Goal: Task Accomplishment & Management: Use online tool/utility

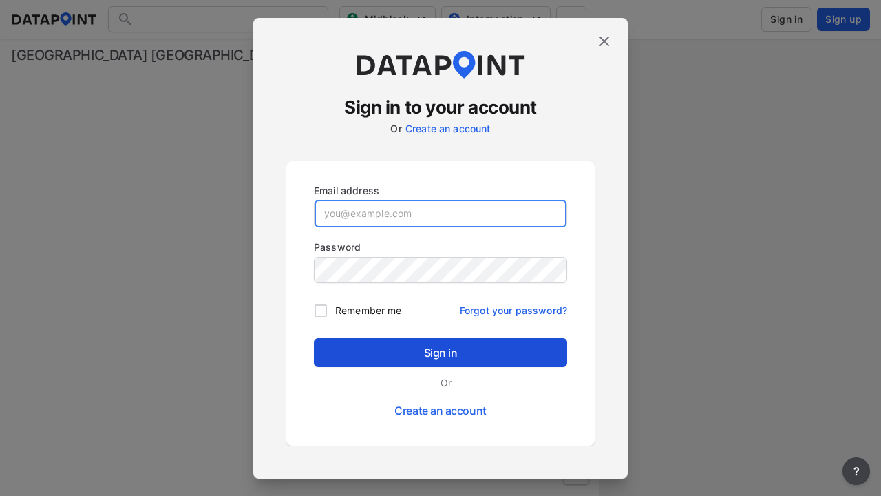
click at [441, 213] on input "email" at bounding box center [441, 214] width 252 height 28
type input "[EMAIL_ADDRESS][PERSON_NAME][DOMAIN_NAME]"
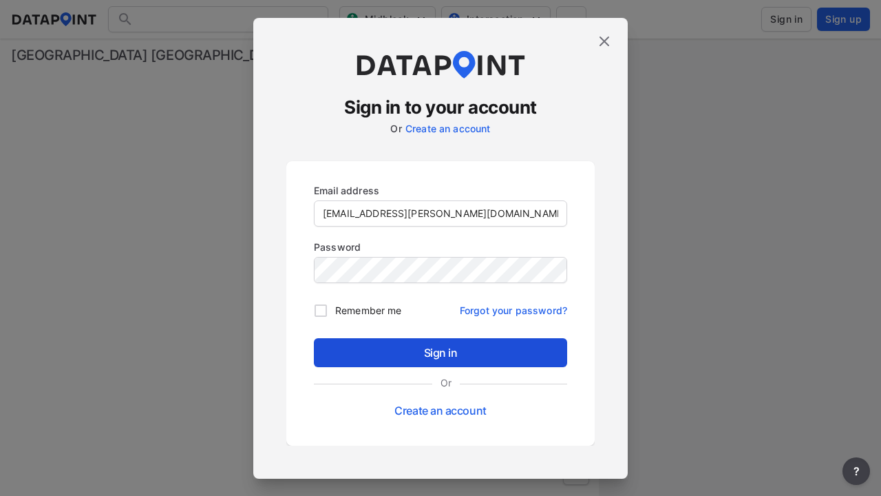
click at [321, 310] on input "Remember me" at bounding box center [320, 310] width 29 height 29
checkbox input "true"
click at [441, 352] on span "Sign in" at bounding box center [440, 352] width 231 height 17
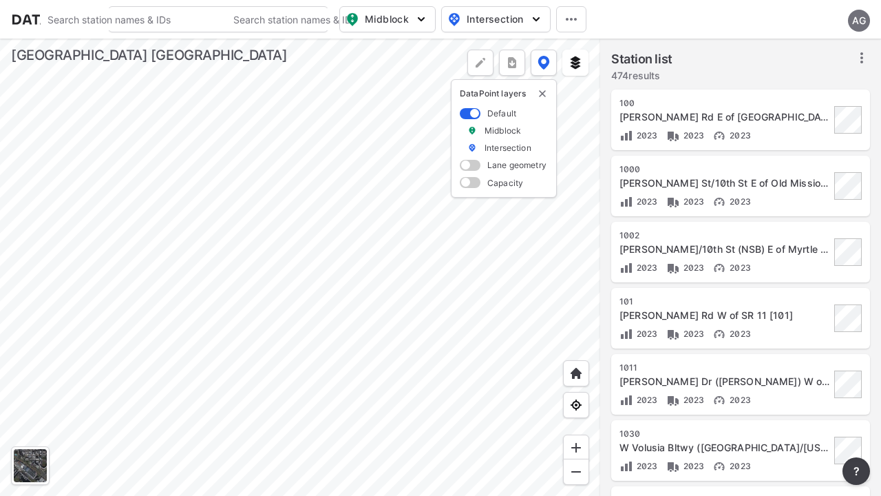
click at [399, 15] on span "Midblock" at bounding box center [386, 19] width 81 height 17
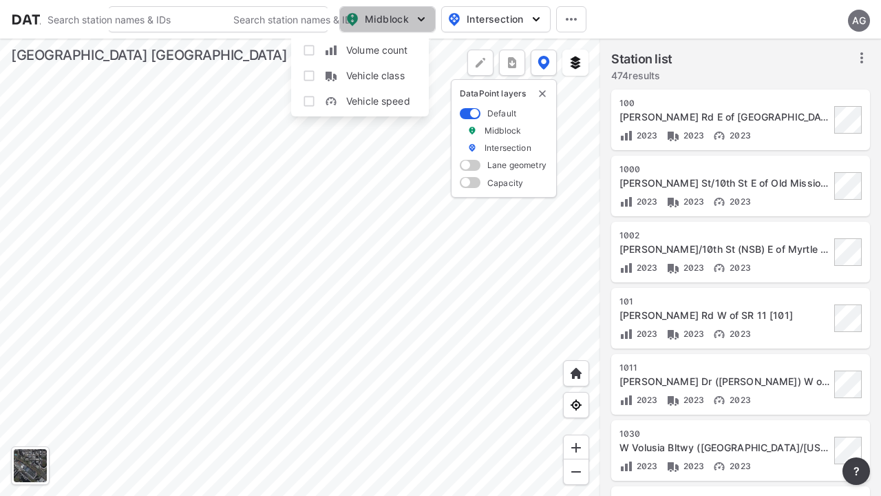
click at [399, 16] on span "Midblock" at bounding box center [386, 19] width 81 height 17
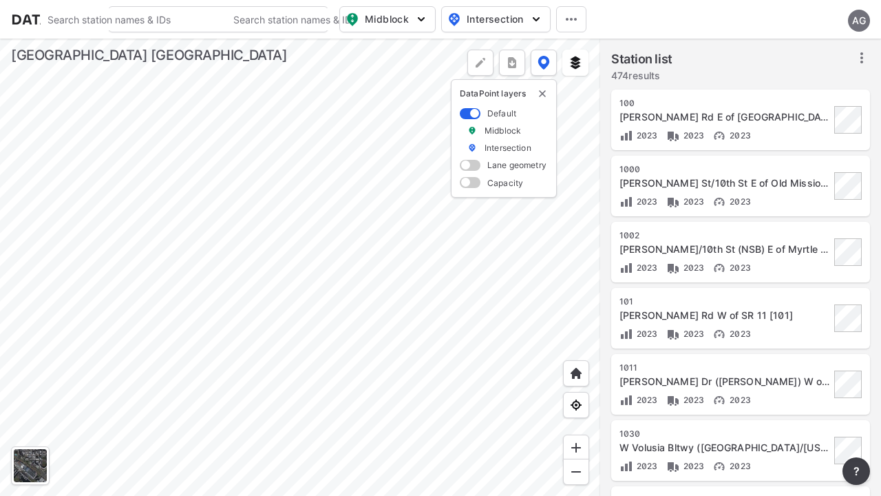
click at [399, 16] on span "Midblock" at bounding box center [386, 19] width 81 height 17
click at [310, 52] on input "Volume count" at bounding box center [309, 50] width 14 height 14
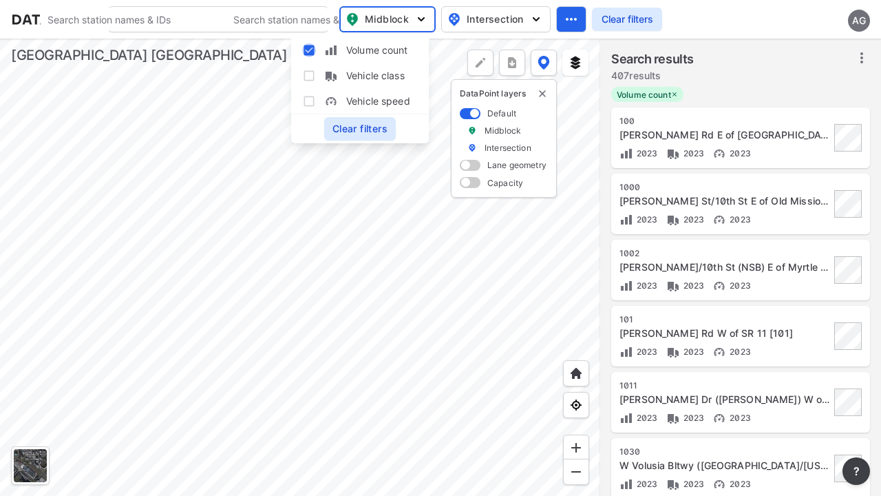
click at [310, 52] on input "Volume count" at bounding box center [309, 50] width 14 height 14
checkbox input "false"
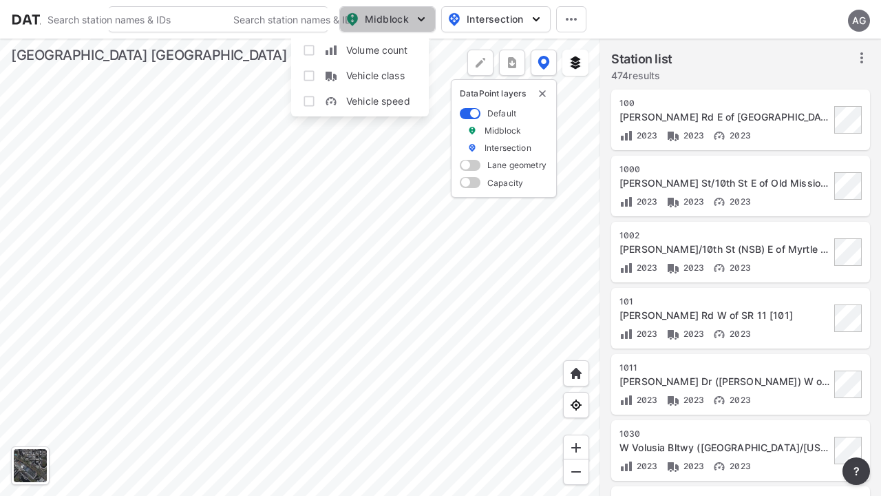
click at [403, 20] on span "Midblock" at bounding box center [386, 19] width 81 height 17
